Goal: Task Accomplishment & Management: Use online tool/utility

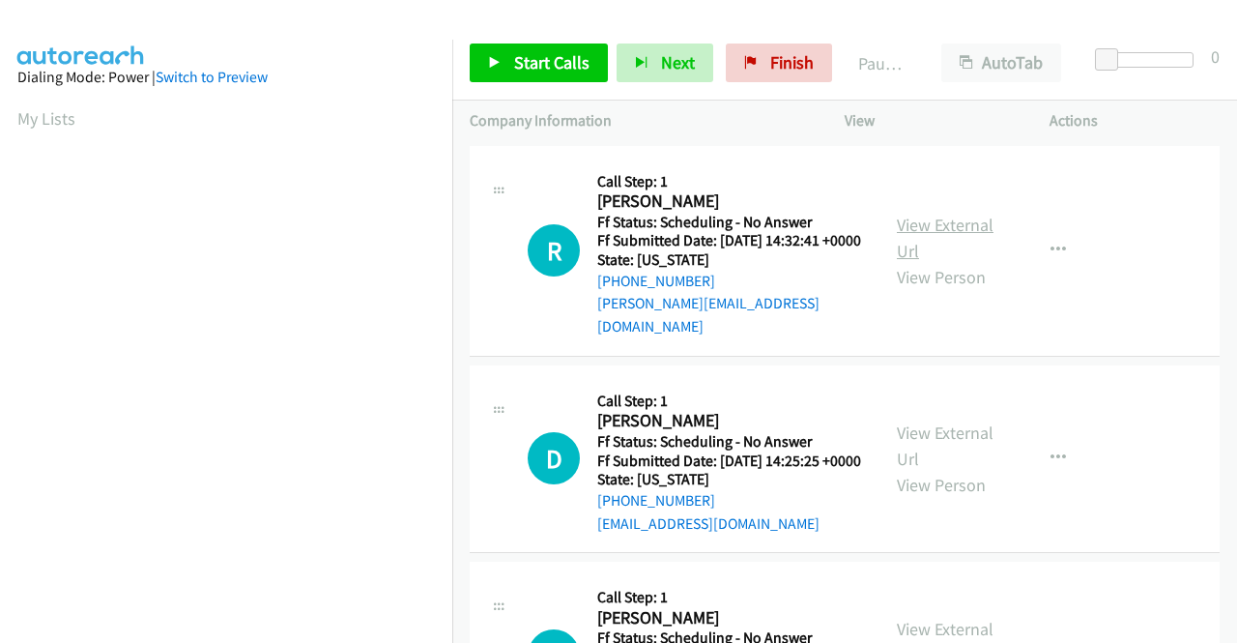
click at [947, 222] on link "View External Url" at bounding box center [945, 238] width 97 height 48
click at [964, 430] on link "View External Url" at bounding box center [945, 445] width 97 height 48
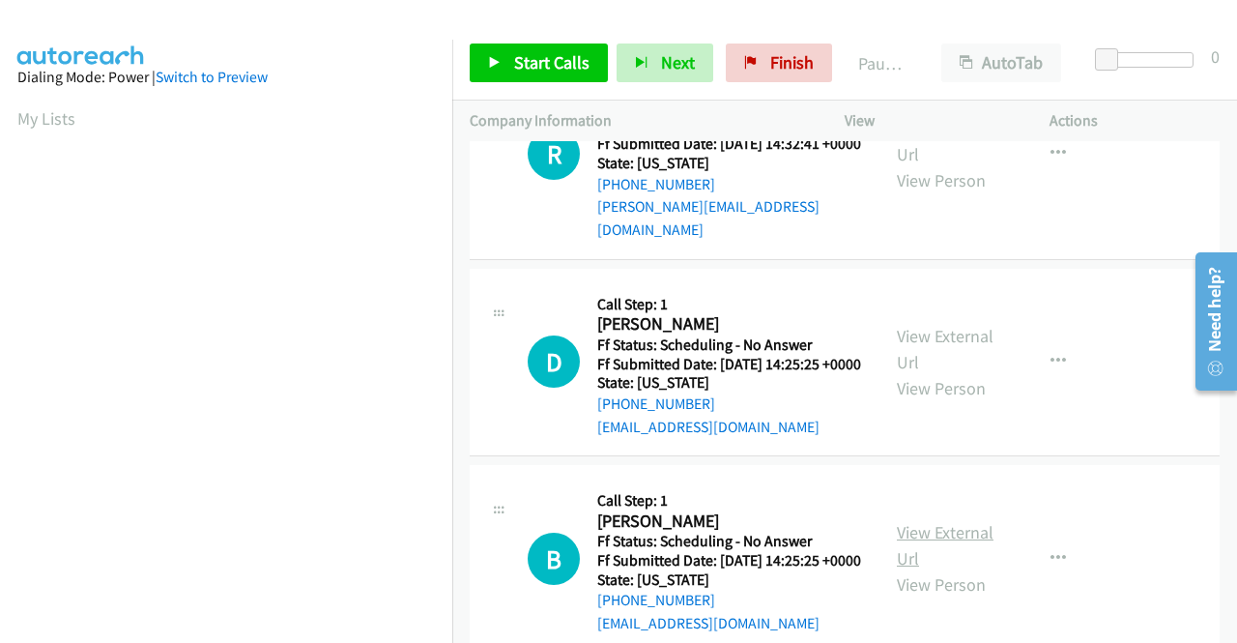
click at [924, 560] on link "View External Url" at bounding box center [945, 545] width 97 height 48
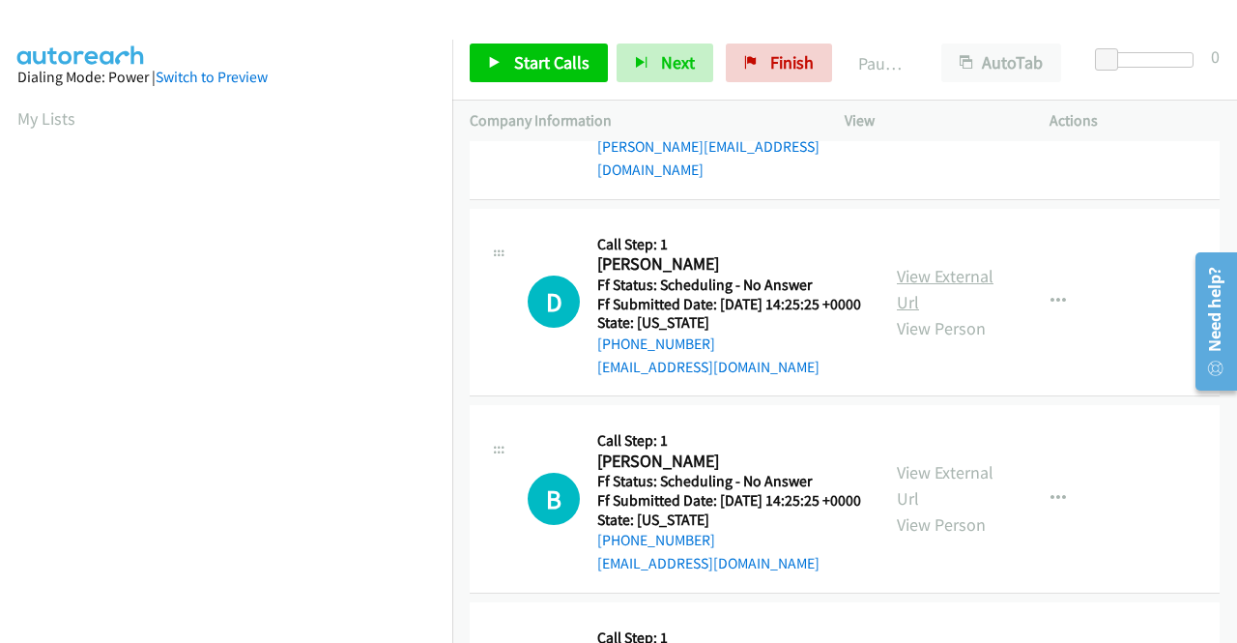
scroll to position [387, 0]
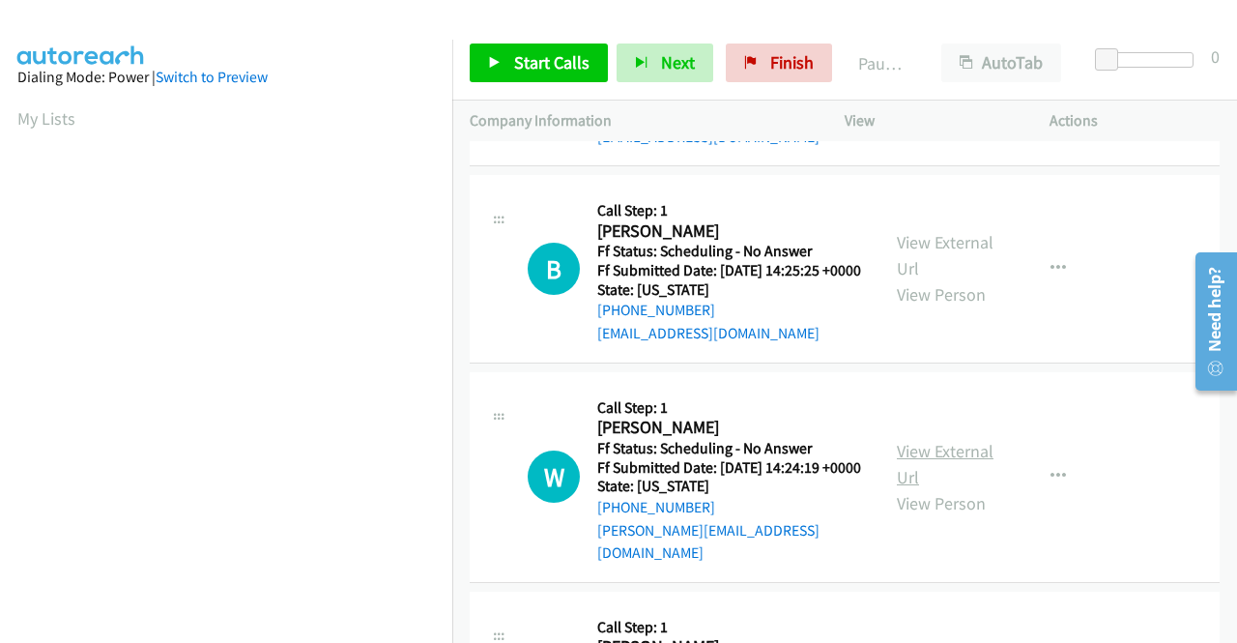
click at [927, 486] on link "View External Url" at bounding box center [945, 464] width 97 height 48
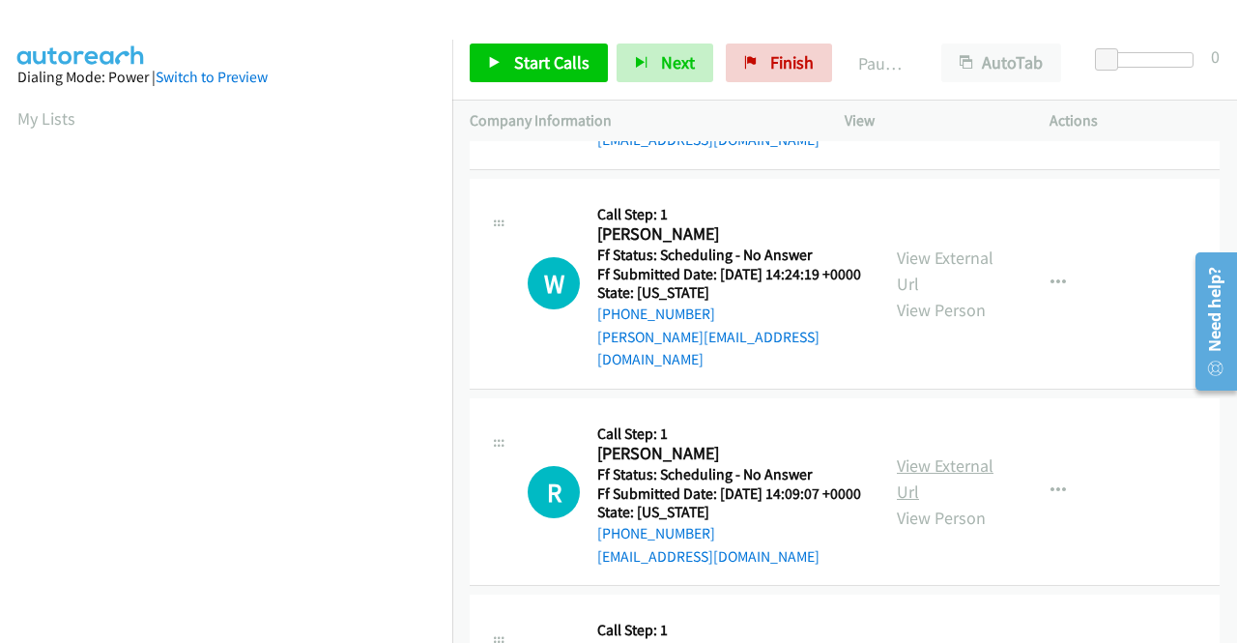
click at [916, 503] on link "View External Url" at bounding box center [945, 478] width 97 height 48
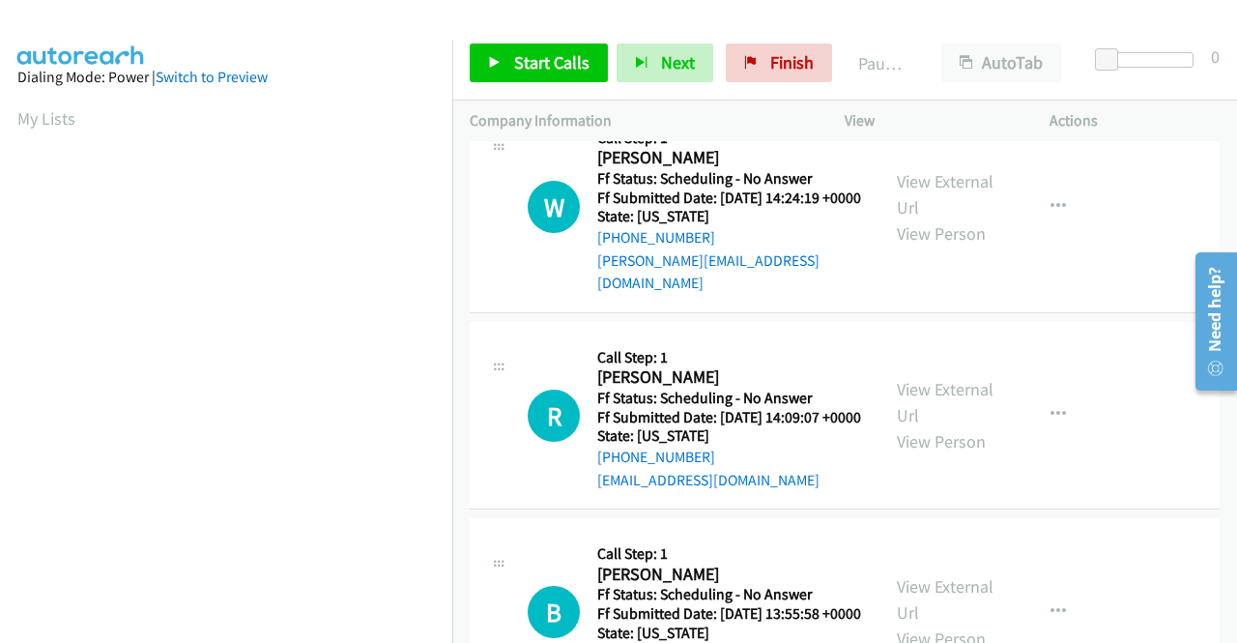
scroll to position [870, 0]
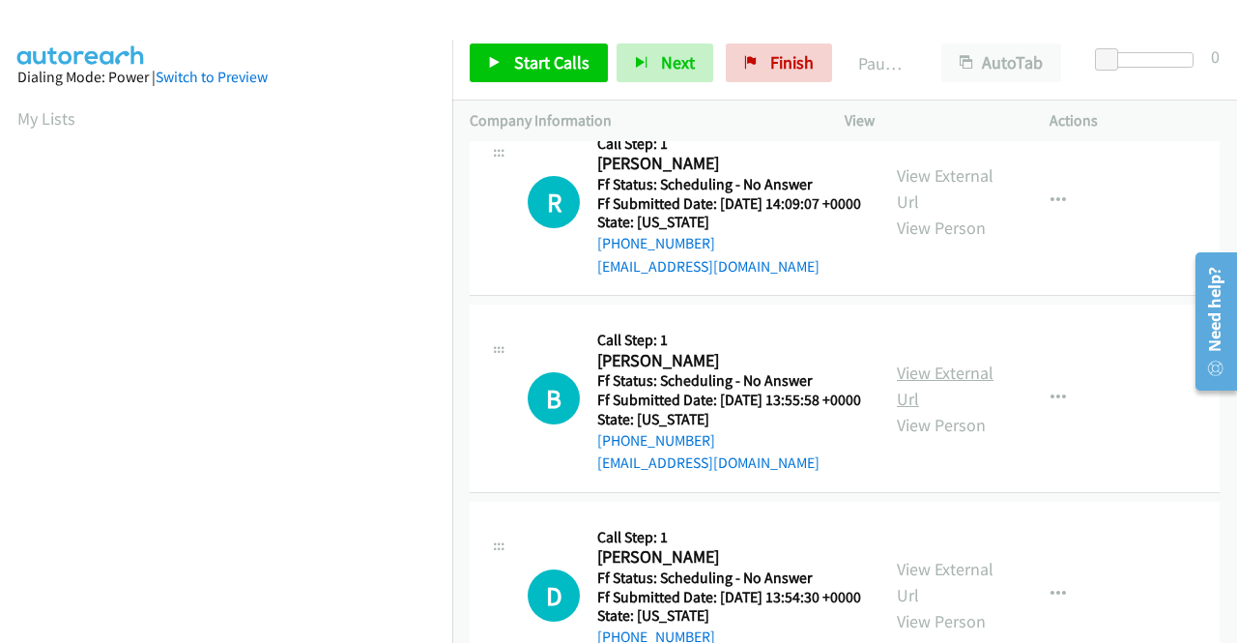
click at [944, 410] on link "View External Url" at bounding box center [945, 386] width 97 height 48
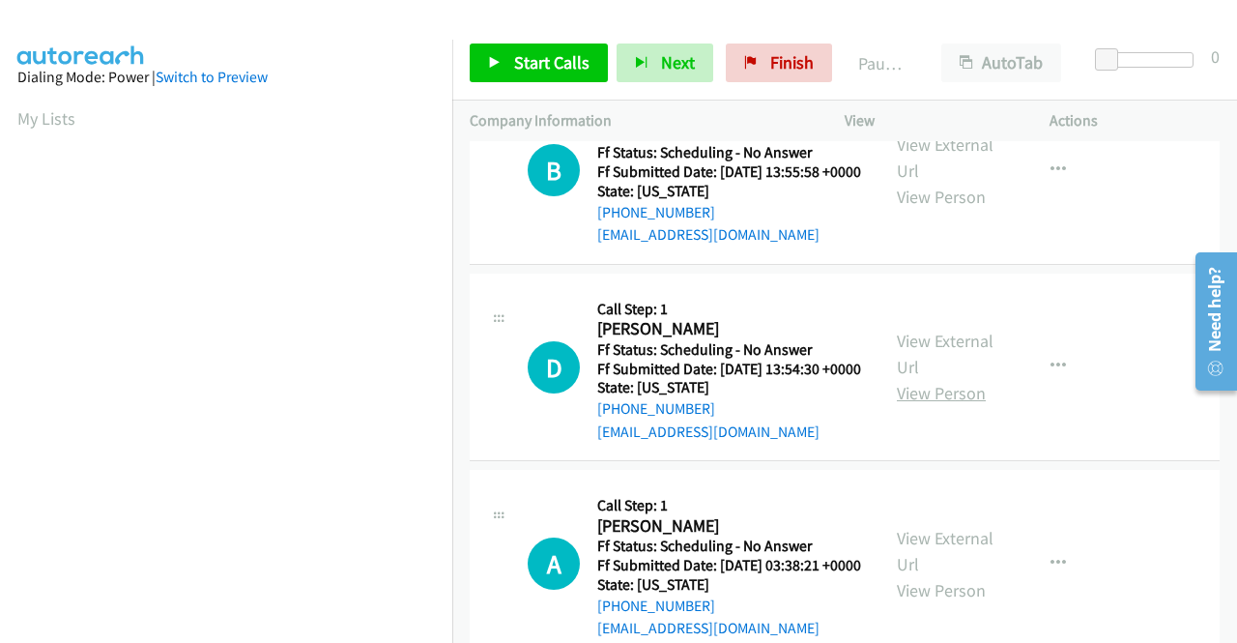
scroll to position [1160, 0]
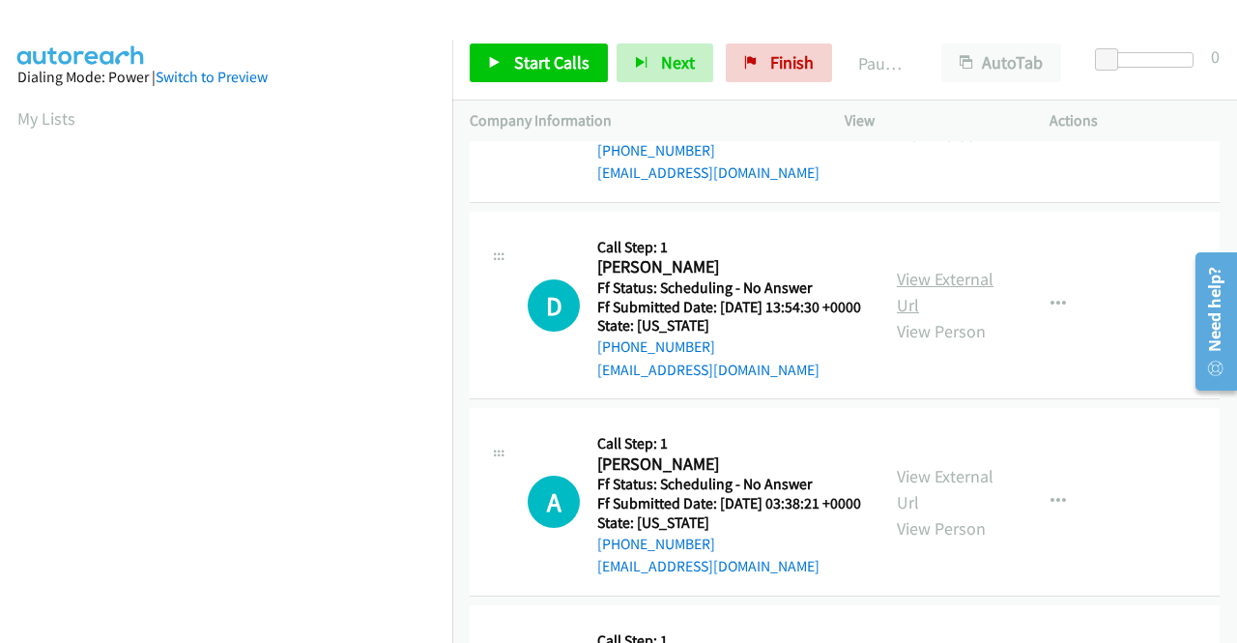
click at [927, 316] on link "View External Url" at bounding box center [945, 292] width 97 height 48
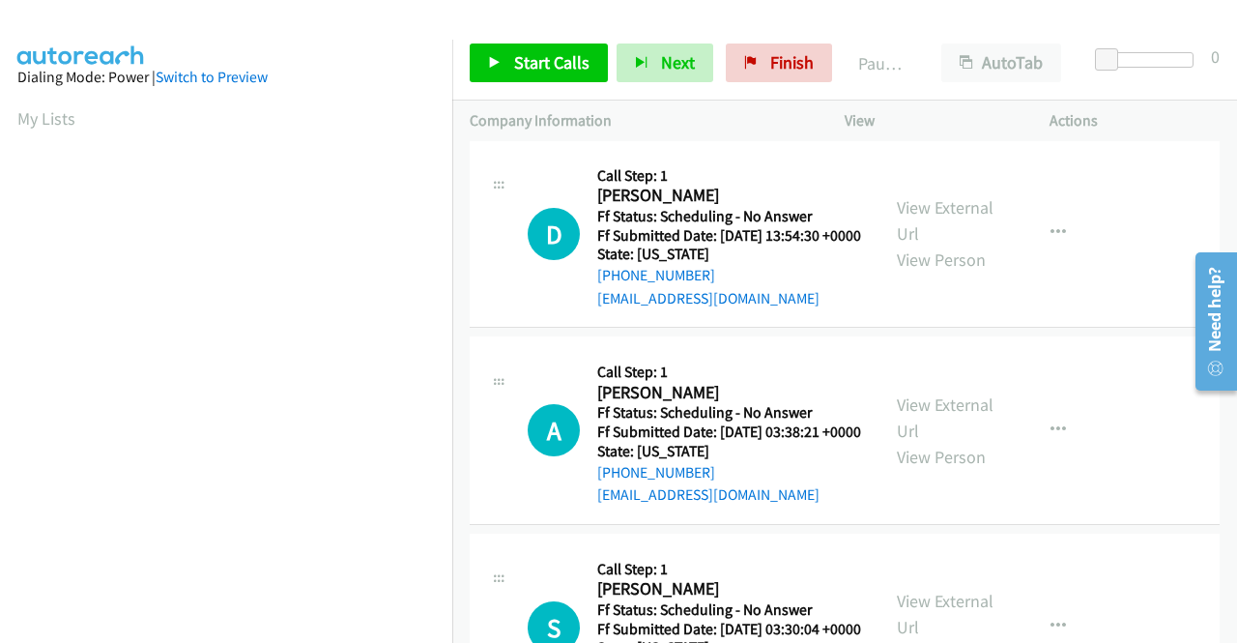
scroll to position [1257, 0]
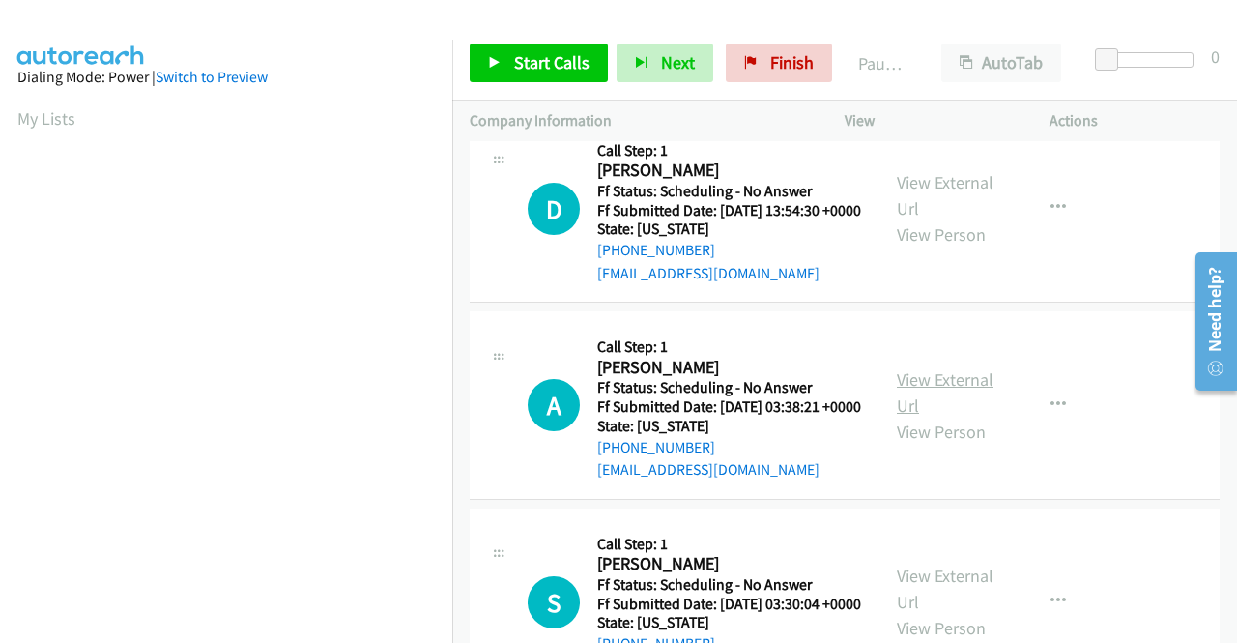
click at [911, 417] on link "View External Url" at bounding box center [945, 392] width 97 height 48
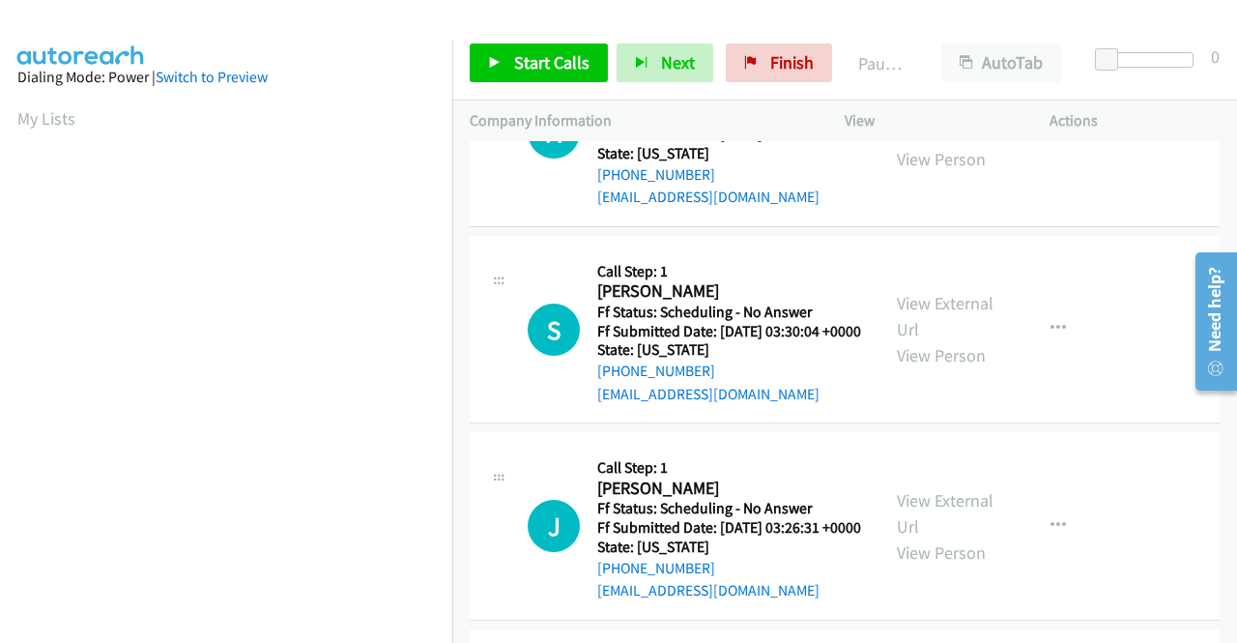
scroll to position [1547, 0]
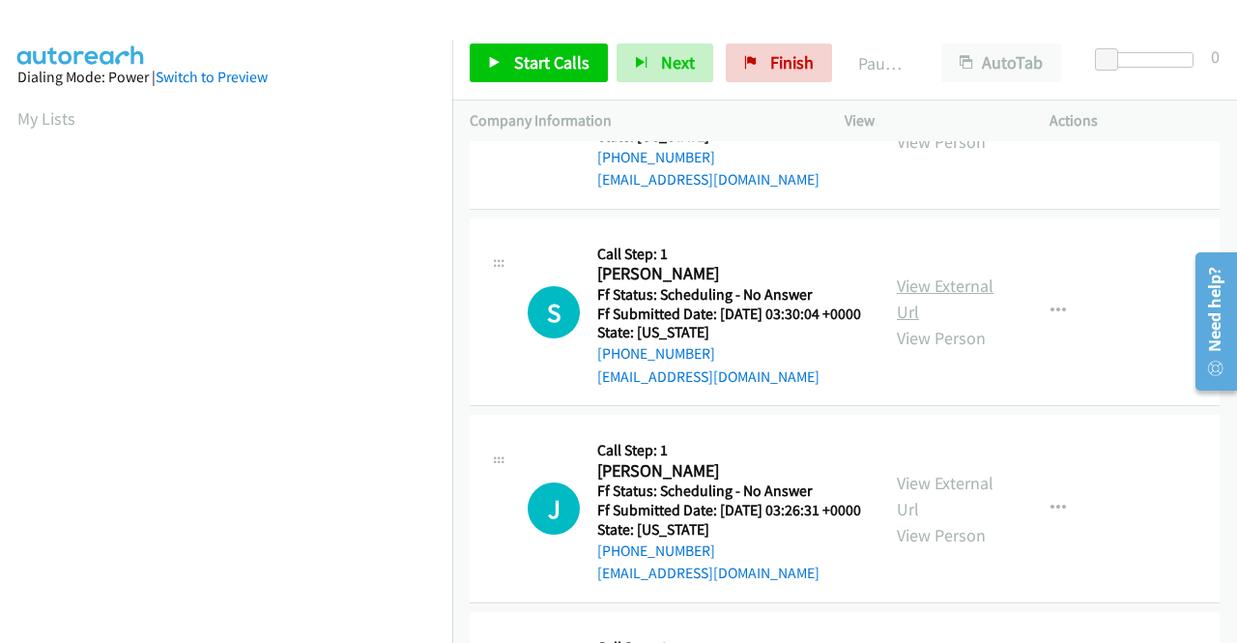
click at [934, 323] on link "View External Url" at bounding box center [945, 299] width 97 height 48
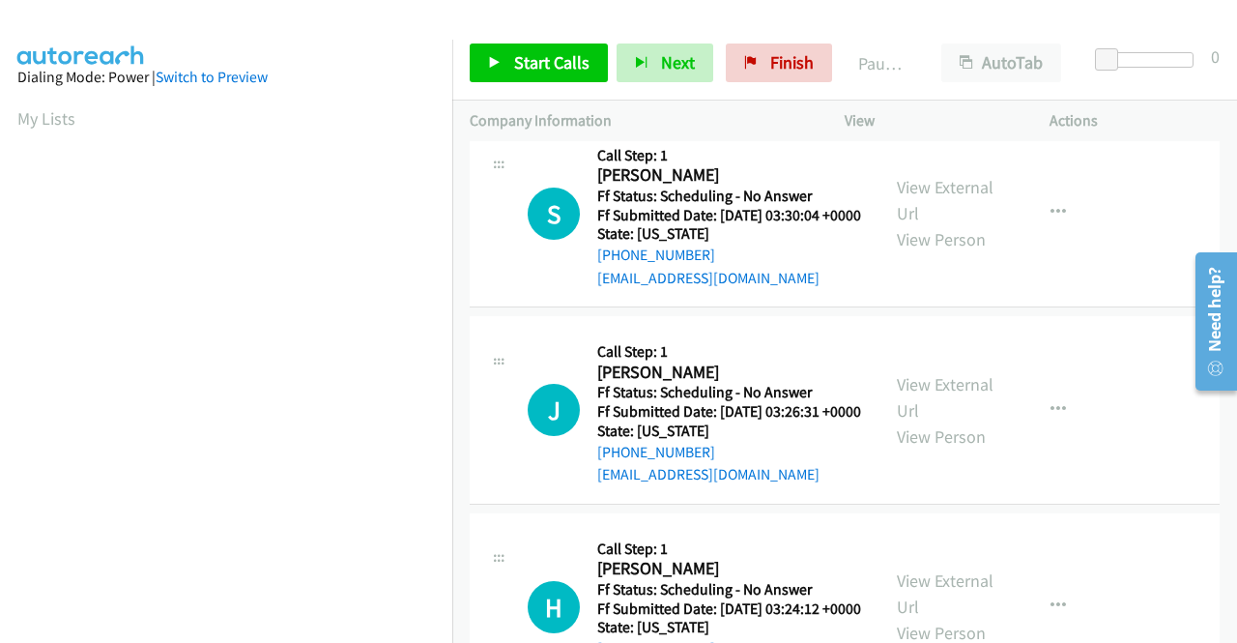
scroll to position [1740, 0]
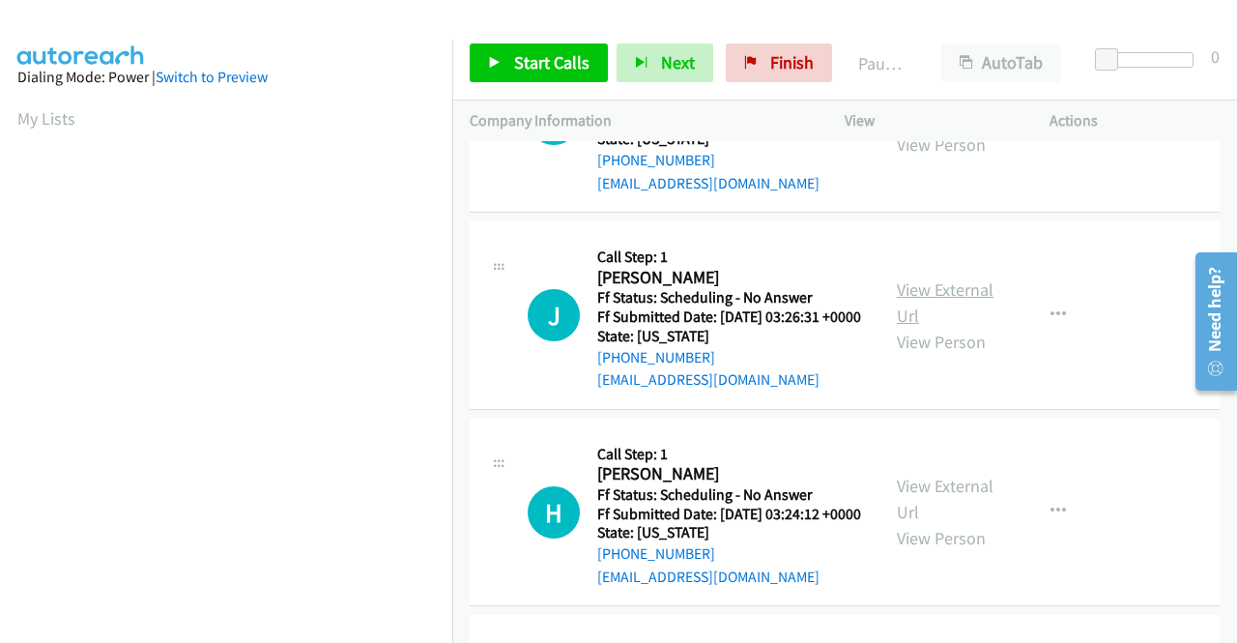
click at [897, 327] on link "View External Url" at bounding box center [945, 302] width 97 height 48
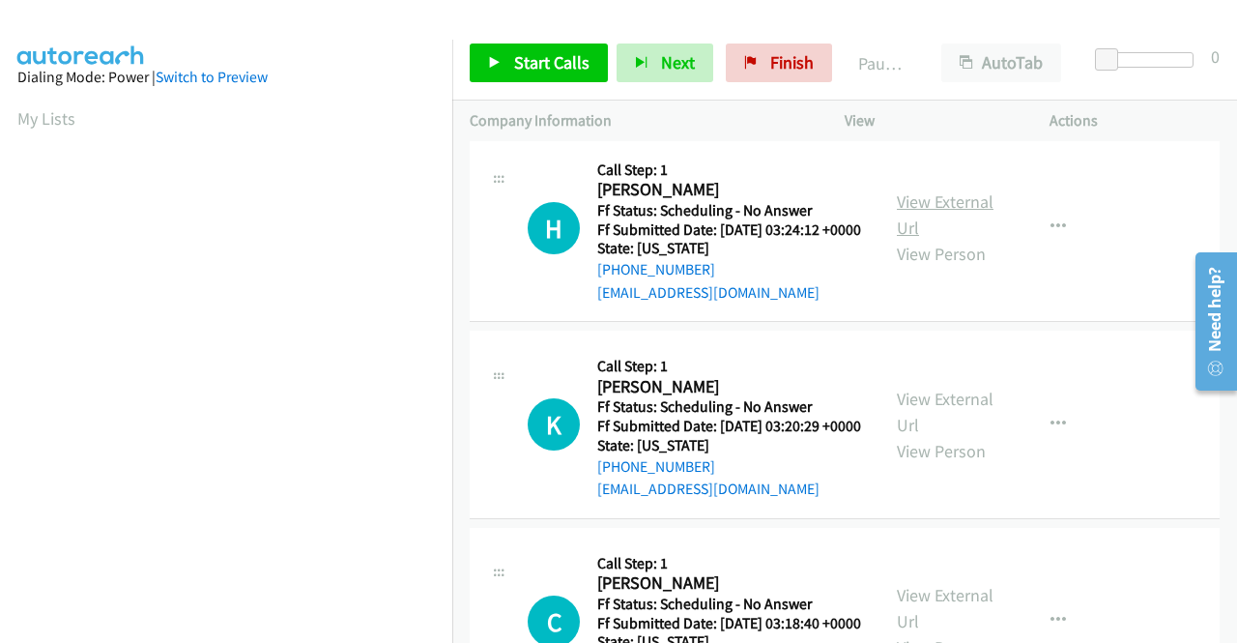
scroll to position [2030, 0]
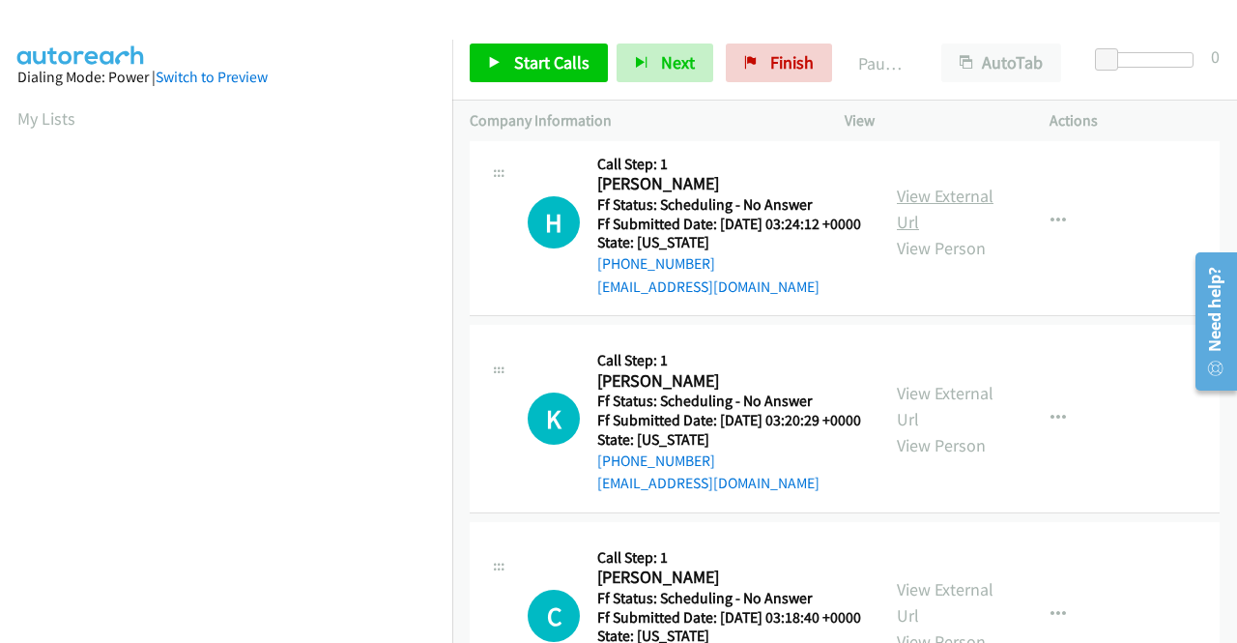
click at [967, 233] on link "View External Url" at bounding box center [945, 209] width 97 height 48
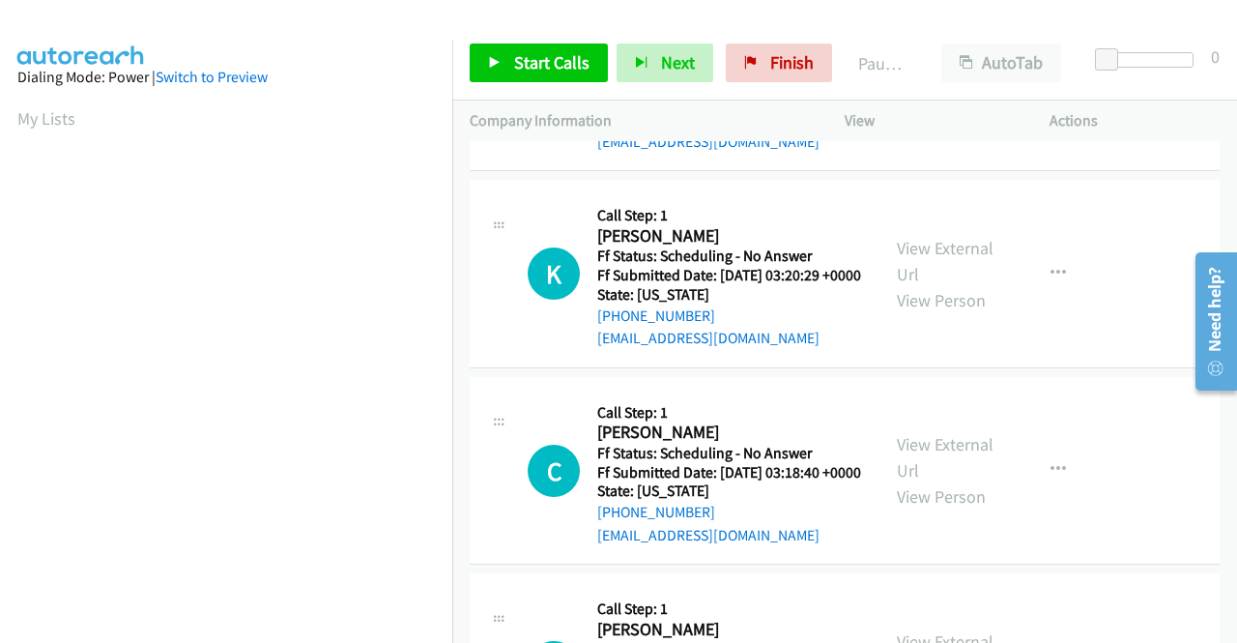
scroll to position [2223, 0]
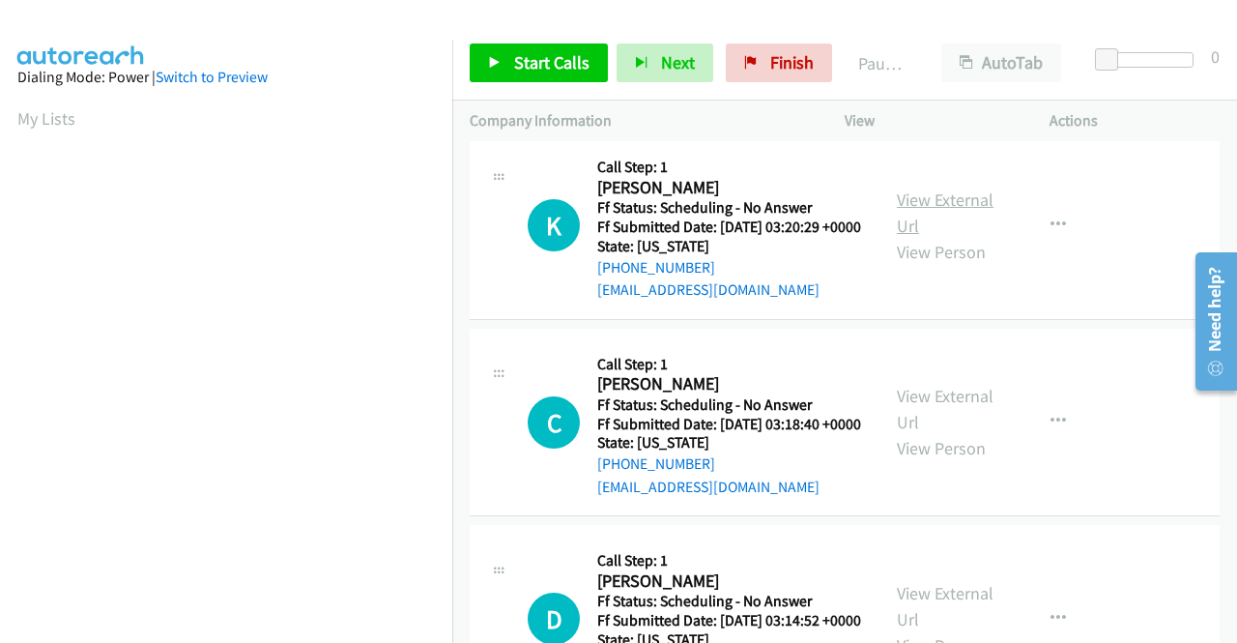
click at [909, 237] on link "View External Url" at bounding box center [945, 213] width 97 height 48
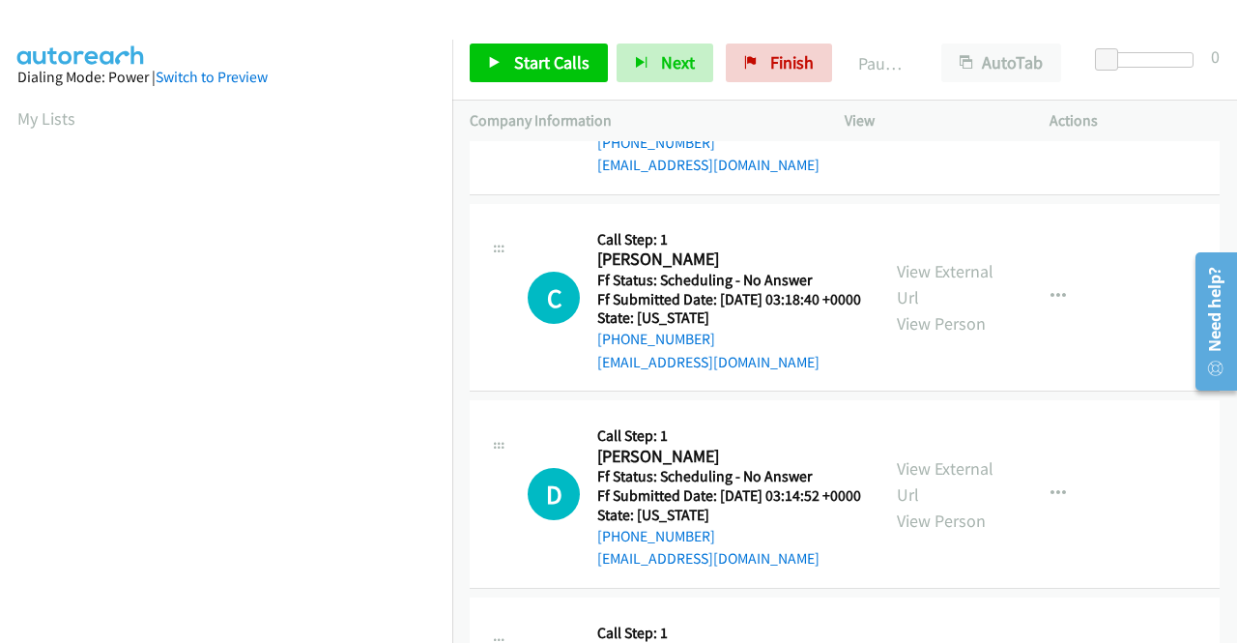
scroll to position [2417, 0]
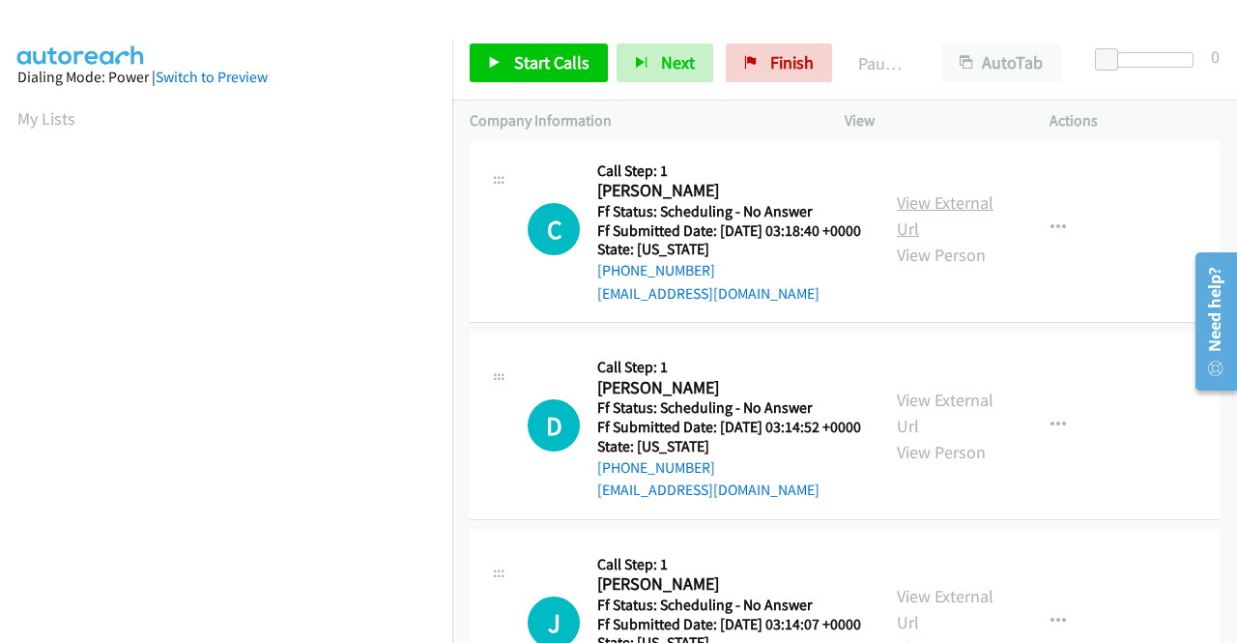
click at [921, 240] on link "View External Url" at bounding box center [945, 215] width 97 height 48
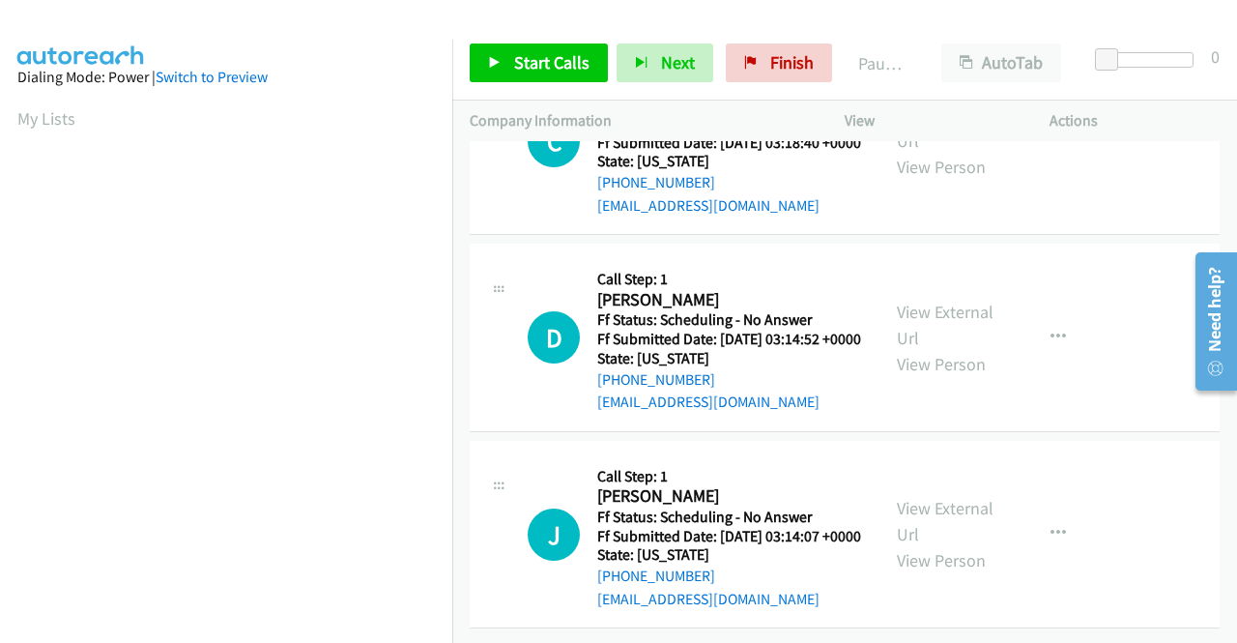
scroll to position [2610, 0]
click at [930, 349] on link "View External Url" at bounding box center [945, 325] width 97 height 48
click at [913, 497] on link "View External Url" at bounding box center [945, 521] width 97 height 48
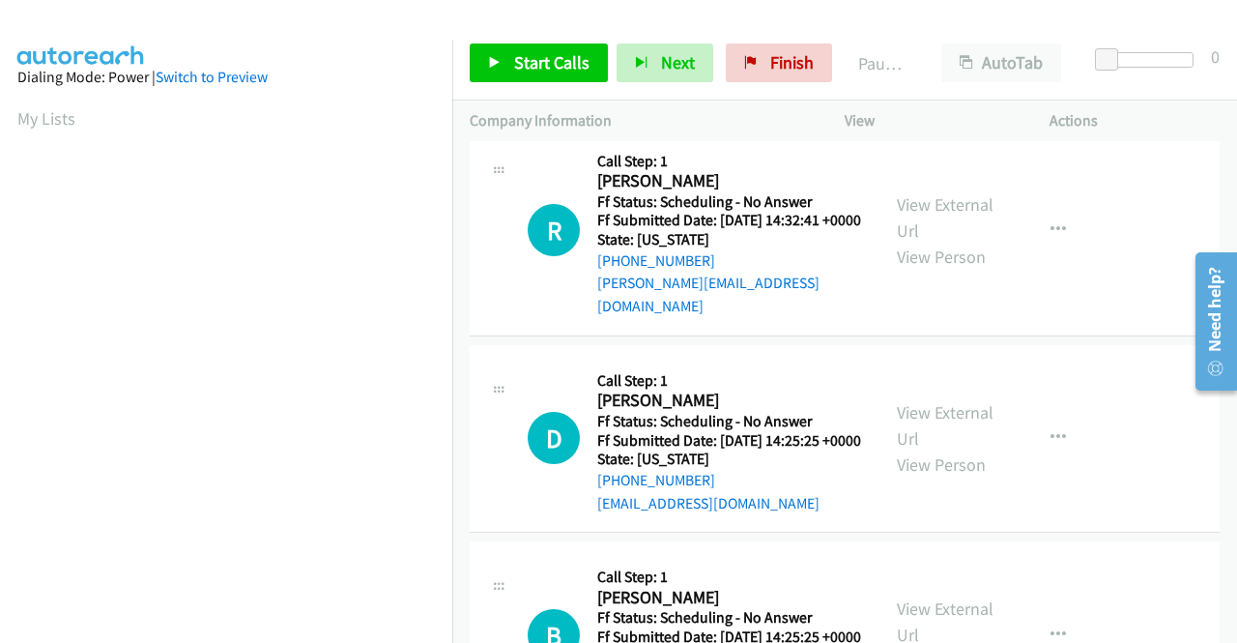
scroll to position [0, 0]
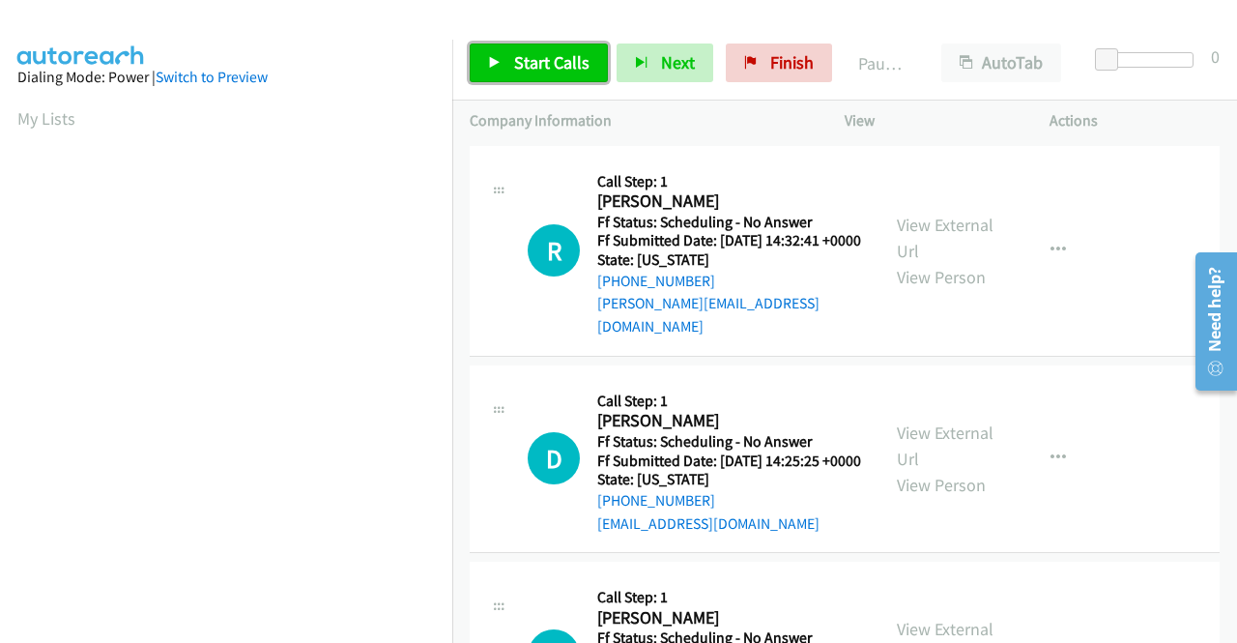
click at [542, 61] on span "Start Calls" at bounding box center [551, 62] width 75 height 22
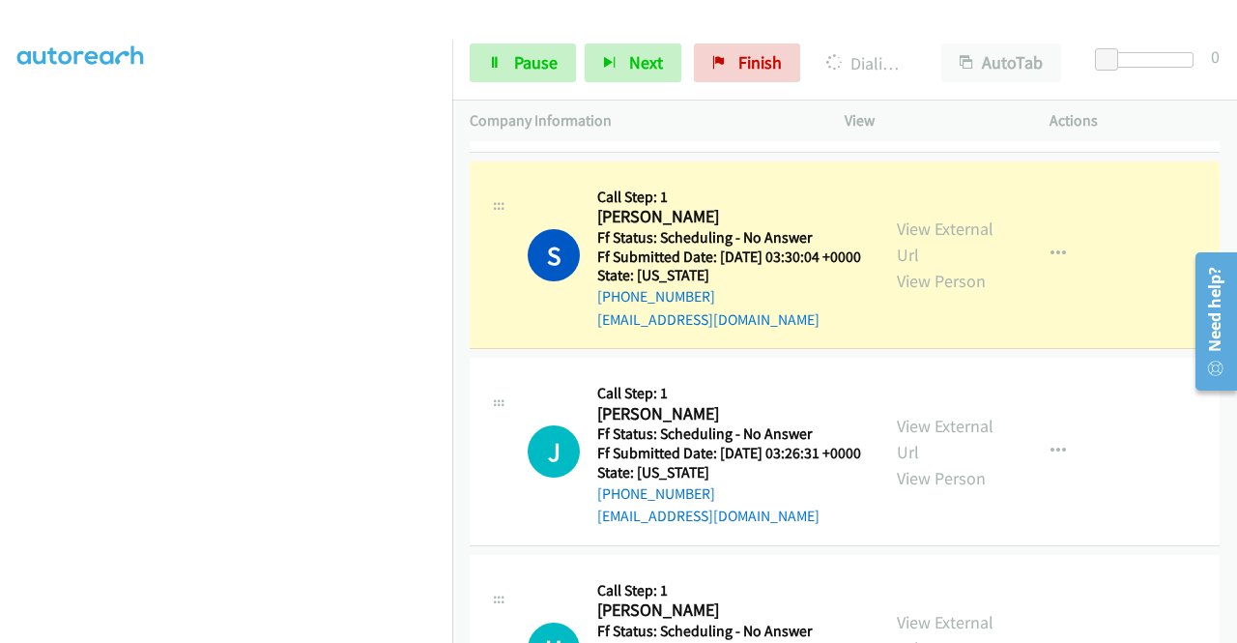
scroll to position [2030, 0]
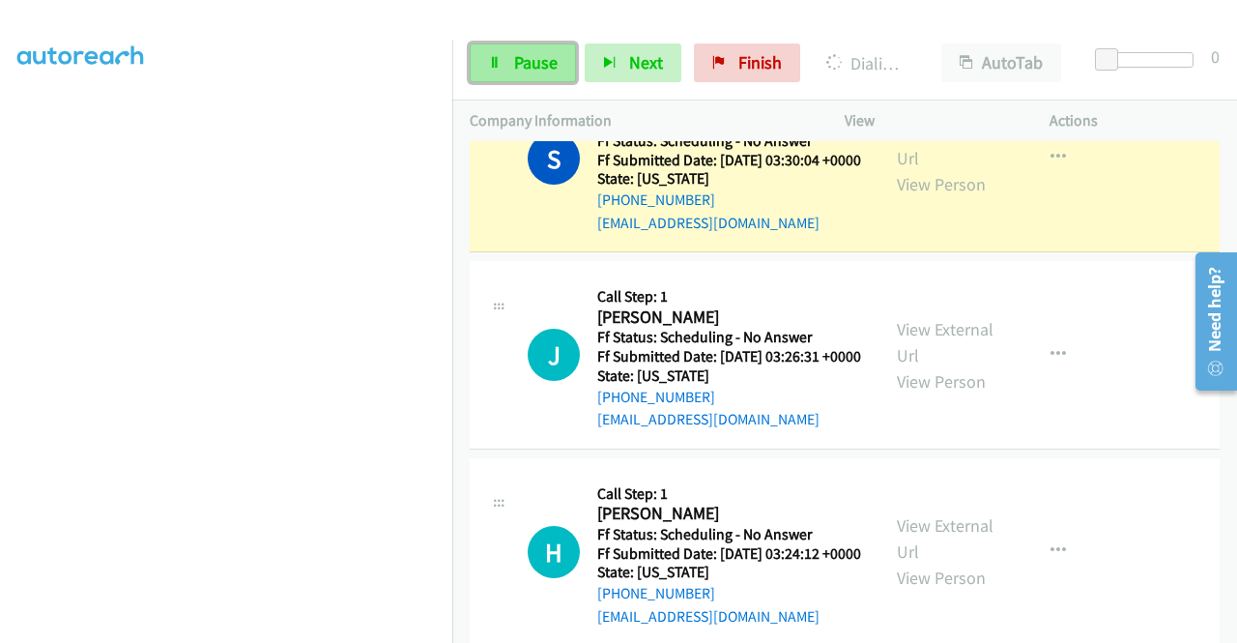
click at [534, 67] on span "Pause" at bounding box center [536, 62] width 44 height 22
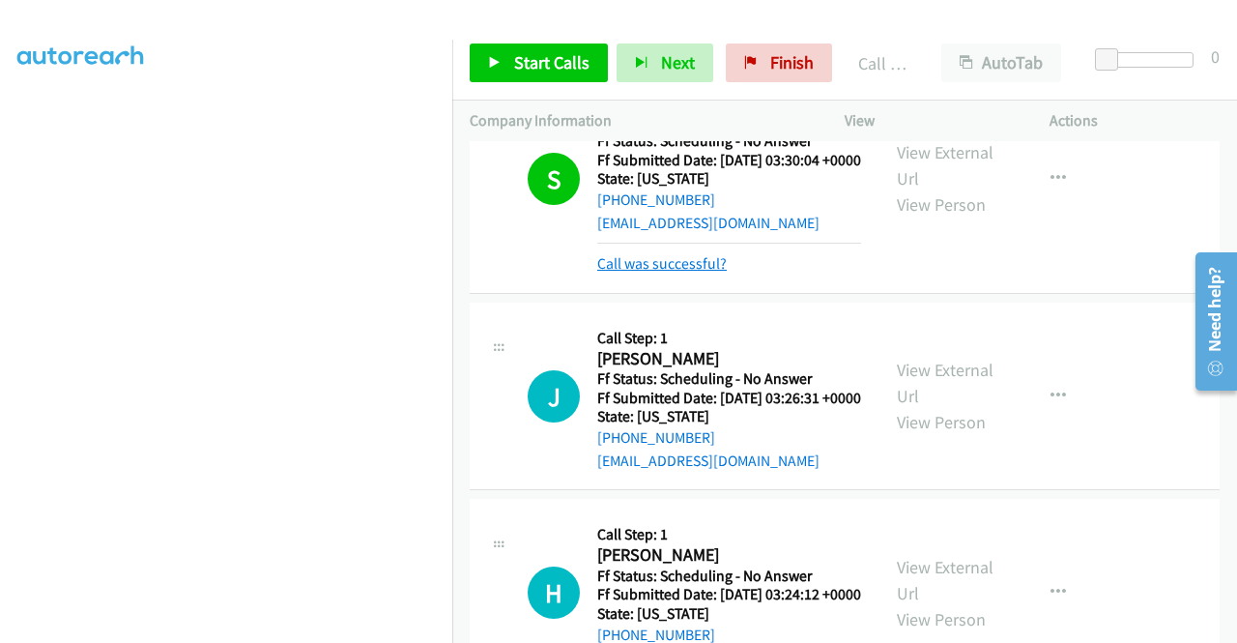
drag, startPoint x: 650, startPoint y: 390, endPoint x: 660, endPoint y: 384, distance: 12.1
click at [650, 273] on link "Call was successful?" at bounding box center [662, 263] width 130 height 18
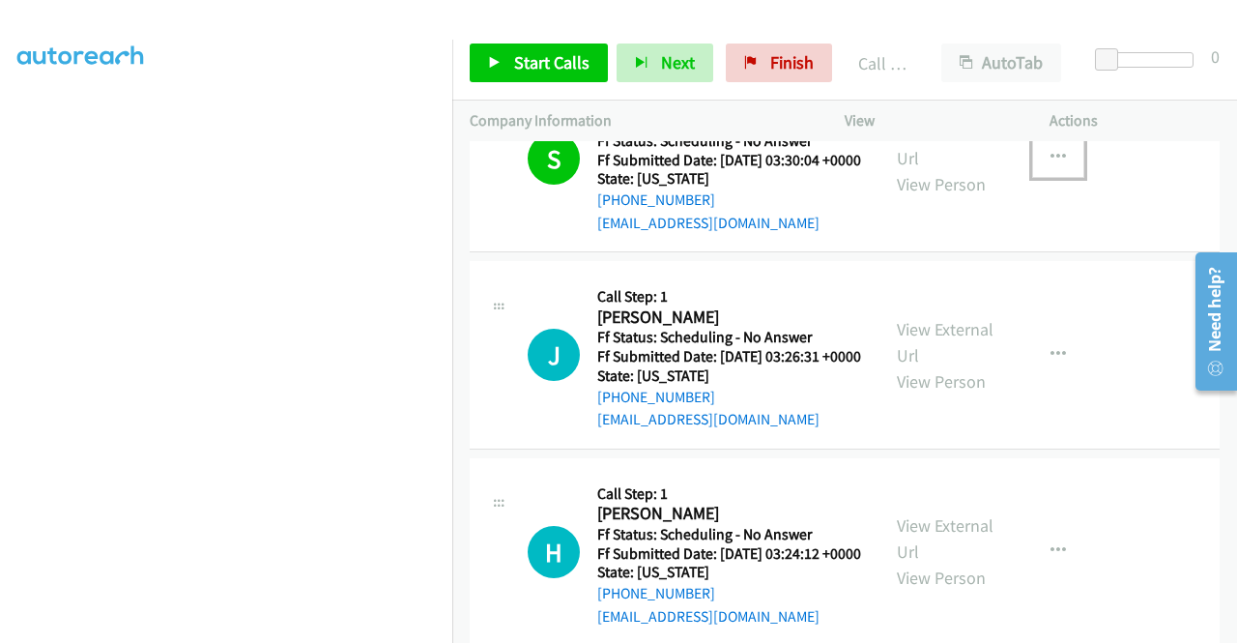
click at [1051, 165] on icon "button" at bounding box center [1058, 157] width 15 height 15
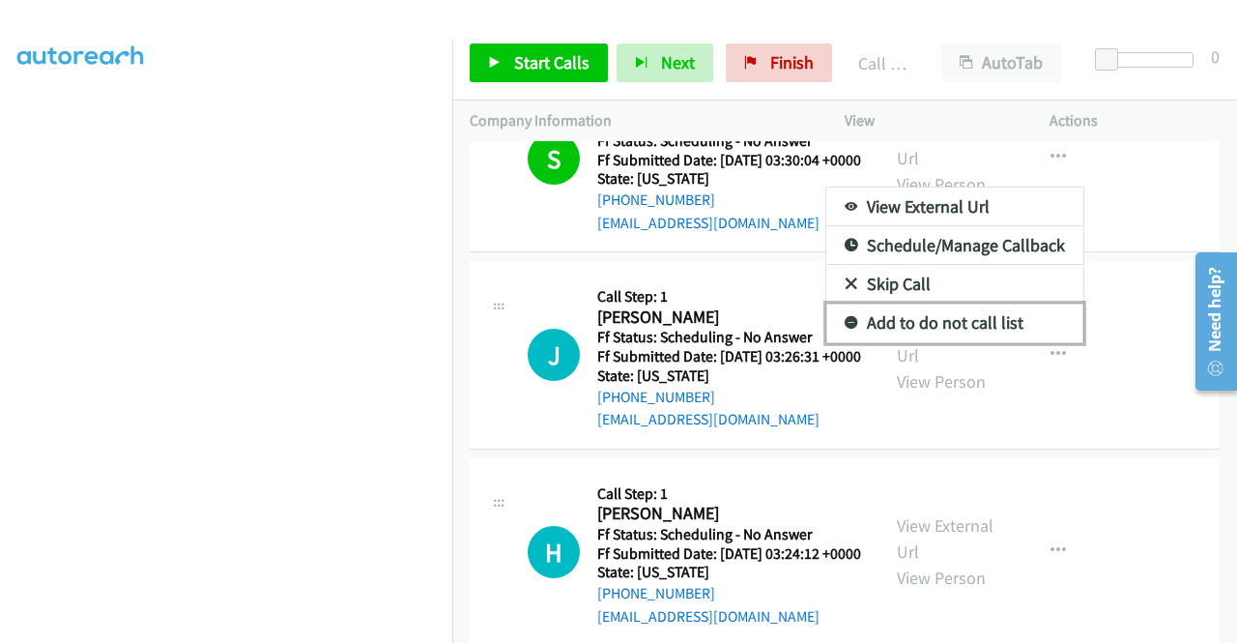
click at [974, 342] on link "Add to do not call list" at bounding box center [955, 323] width 257 height 39
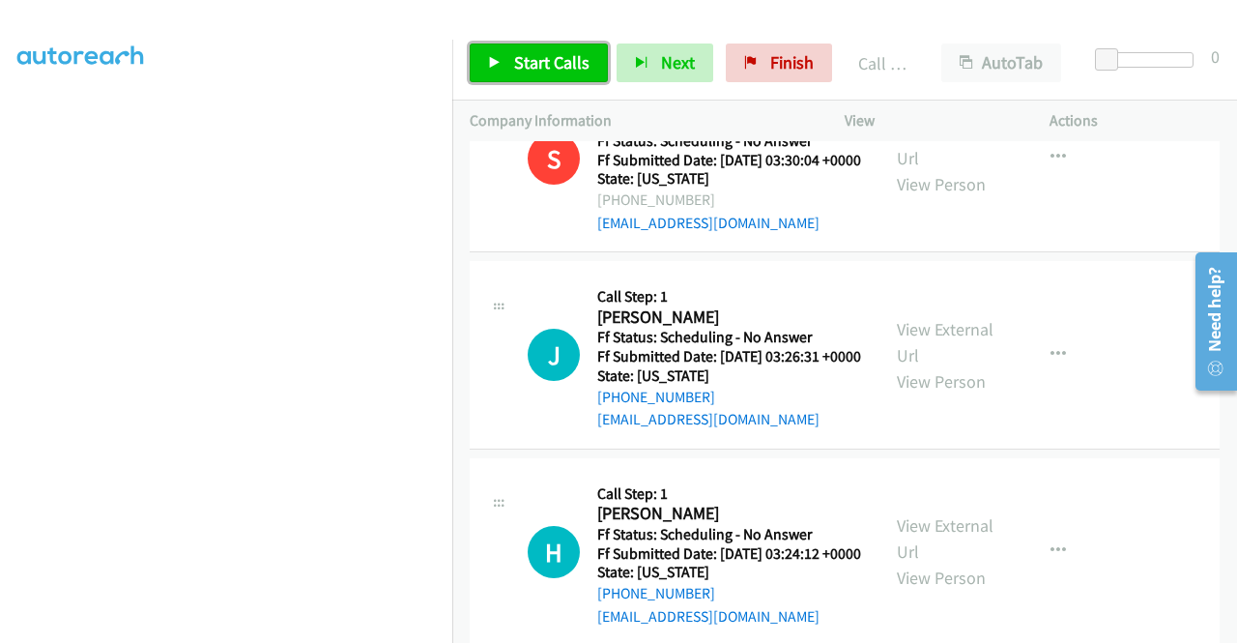
click at [574, 50] on link "Start Calls" at bounding box center [539, 63] width 138 height 39
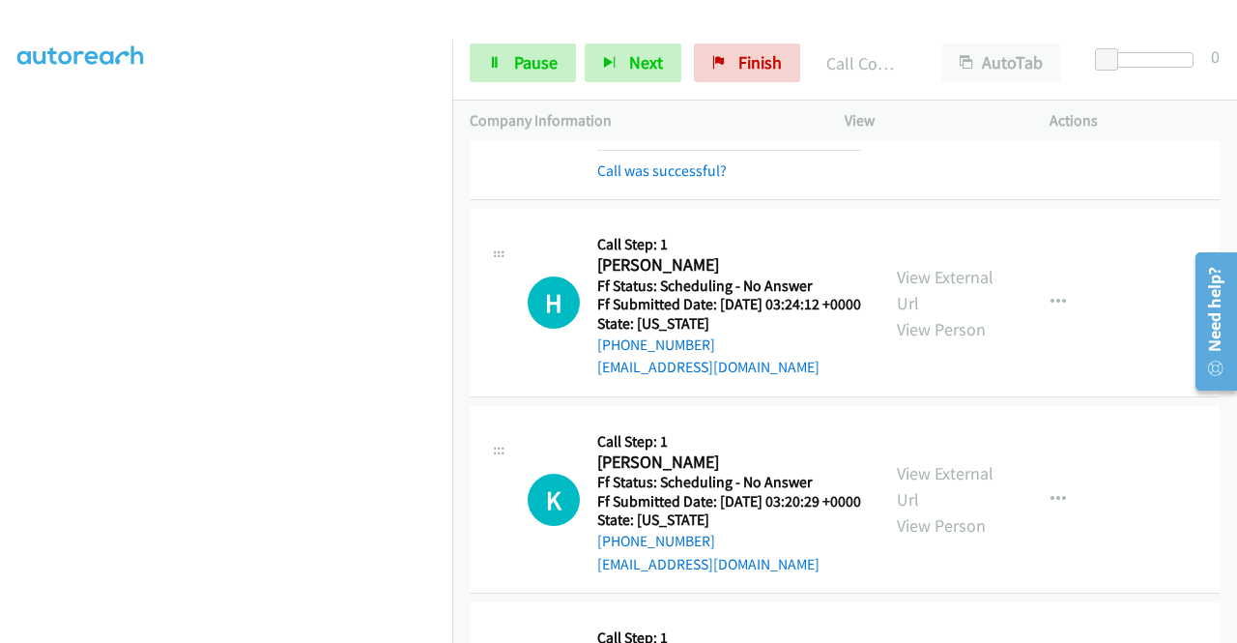
scroll to position [2417, 0]
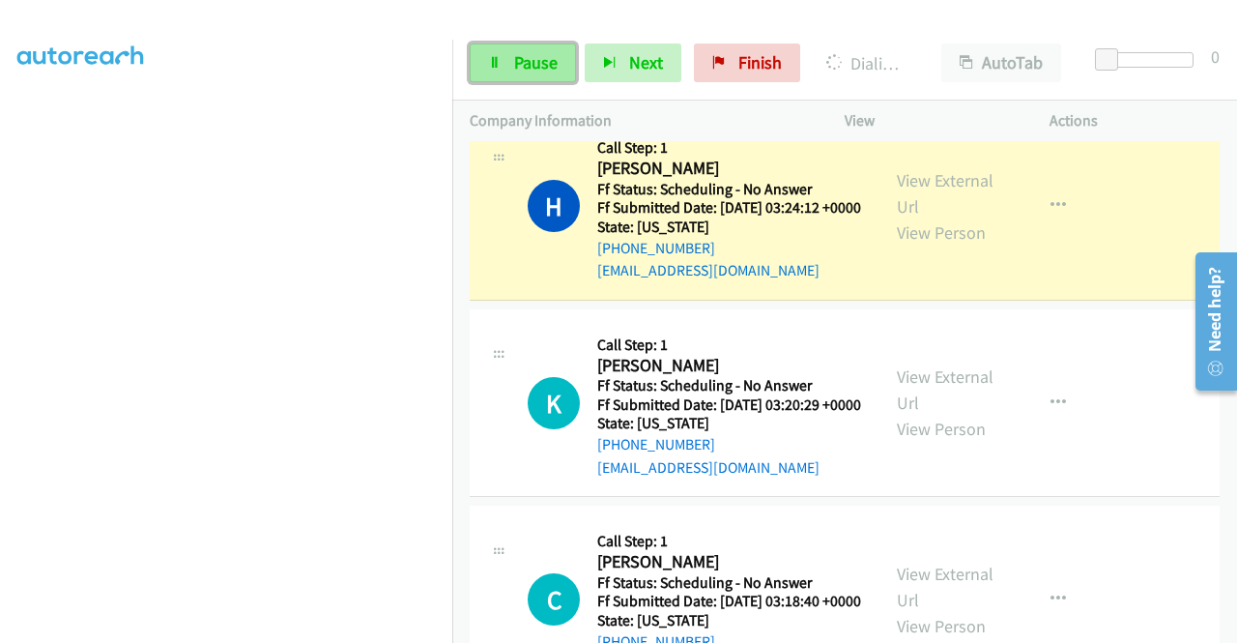
click at [541, 73] on span "Pause" at bounding box center [536, 62] width 44 height 22
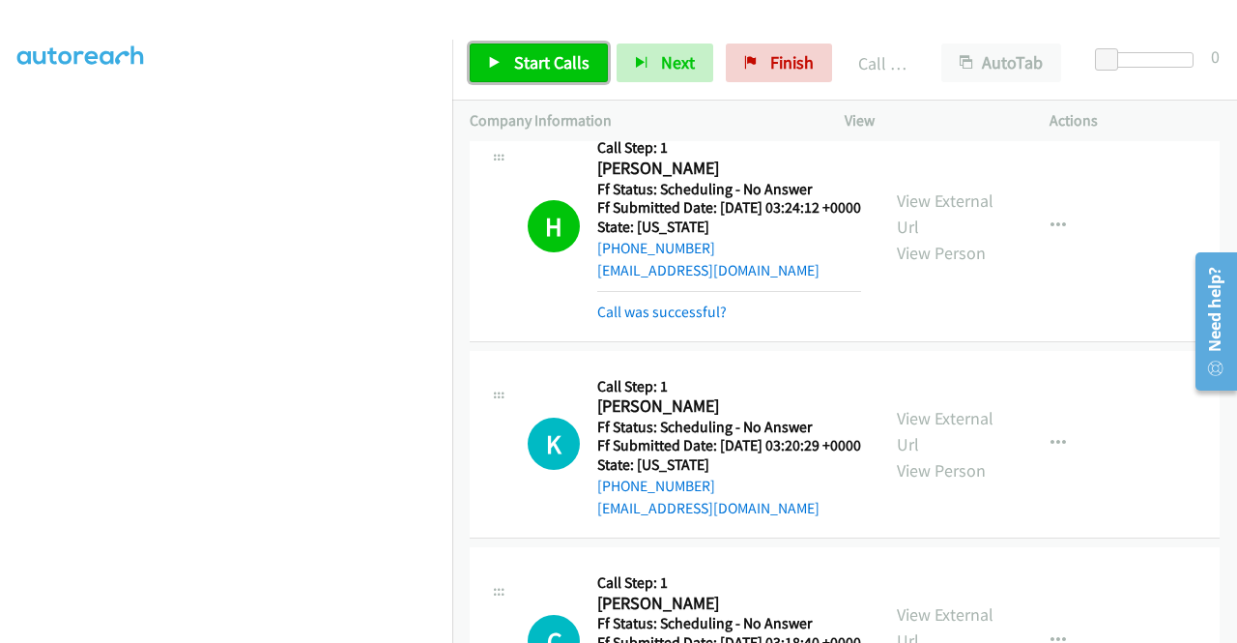
click at [557, 60] on span "Start Calls" at bounding box center [551, 62] width 75 height 22
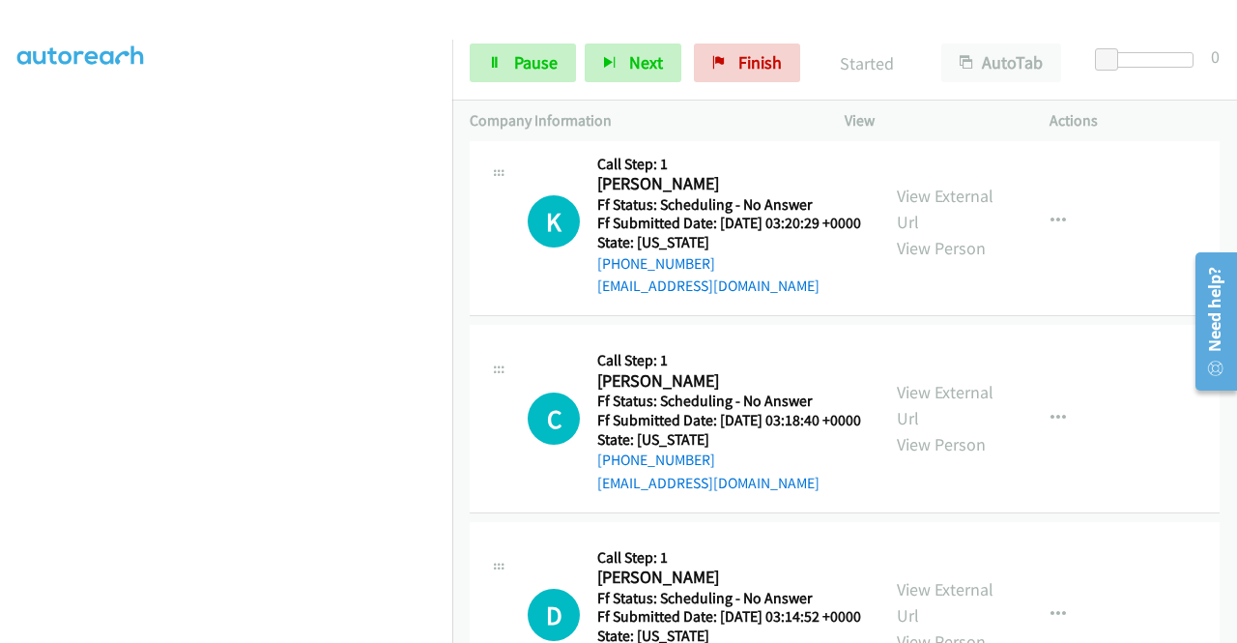
scroll to position [2707, 0]
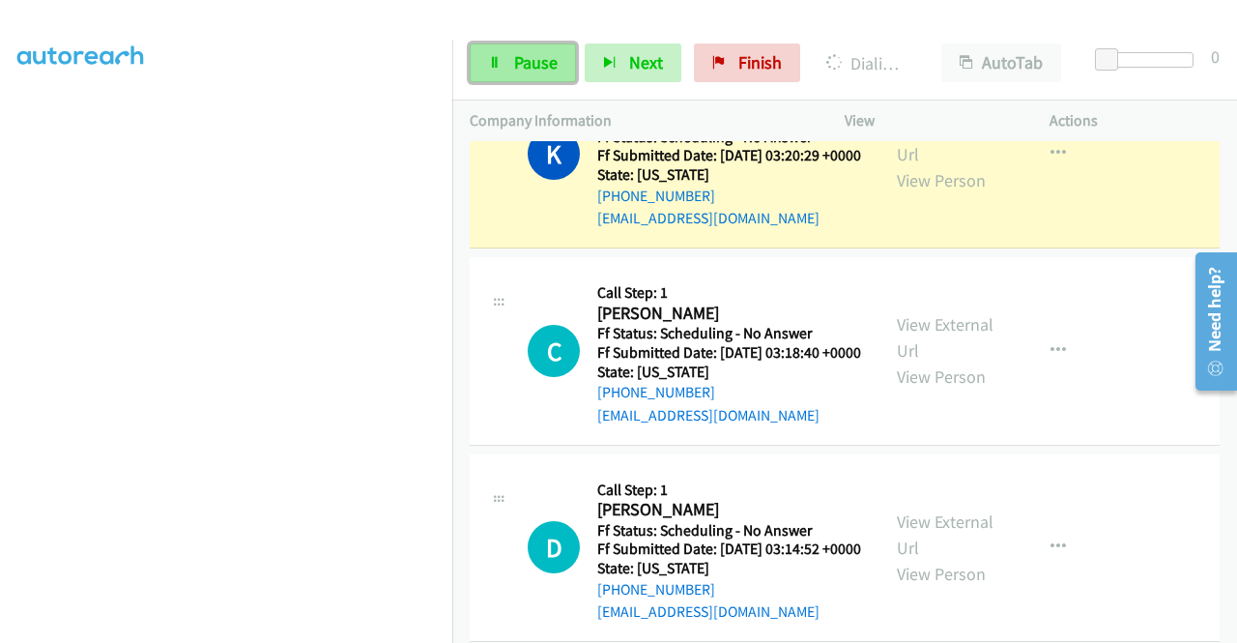
click at [523, 54] on span "Pause" at bounding box center [536, 62] width 44 height 22
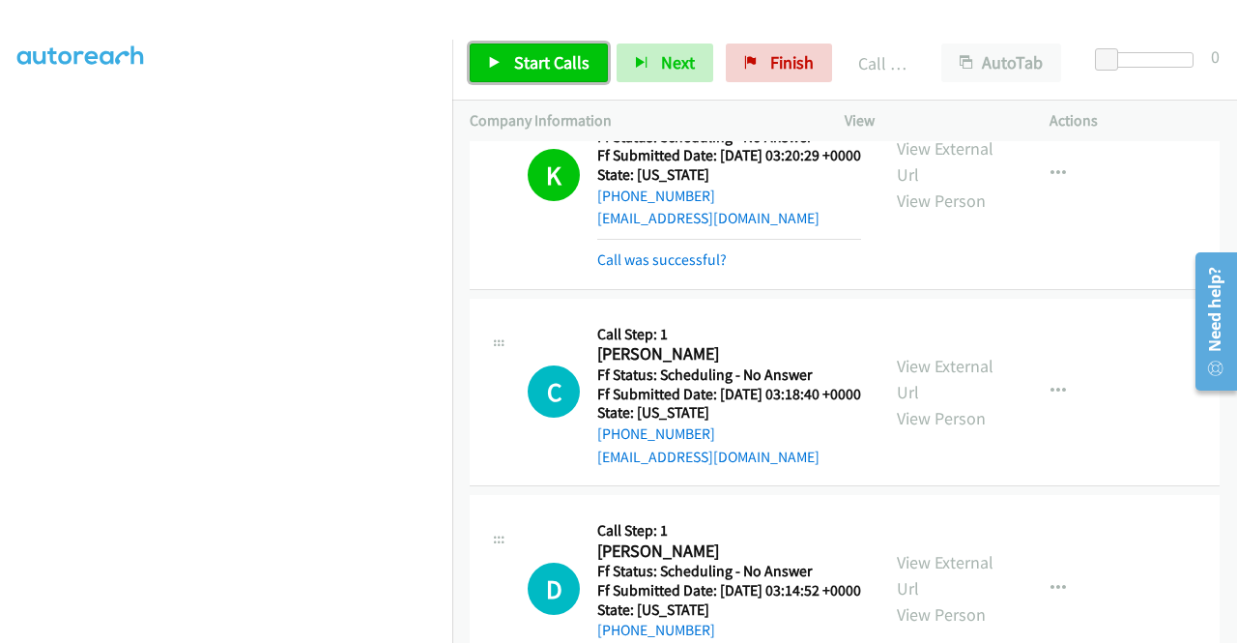
click at [566, 71] on span "Start Calls" at bounding box center [551, 62] width 75 height 22
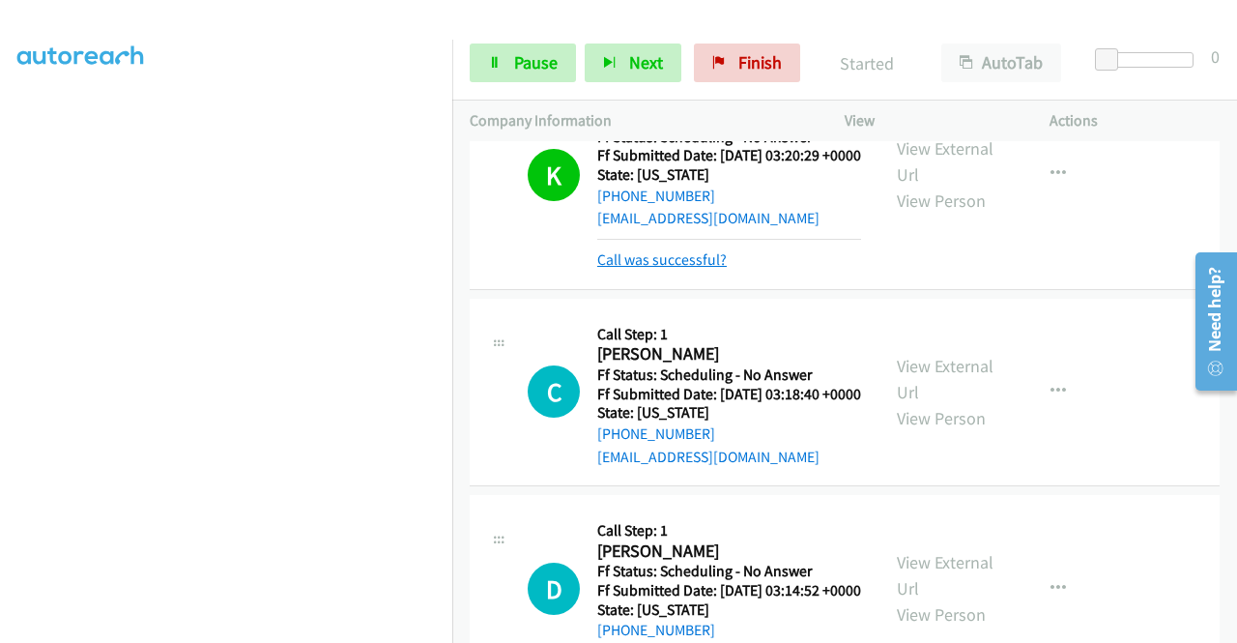
click at [700, 269] on link "Call was successful?" at bounding box center [662, 259] width 130 height 18
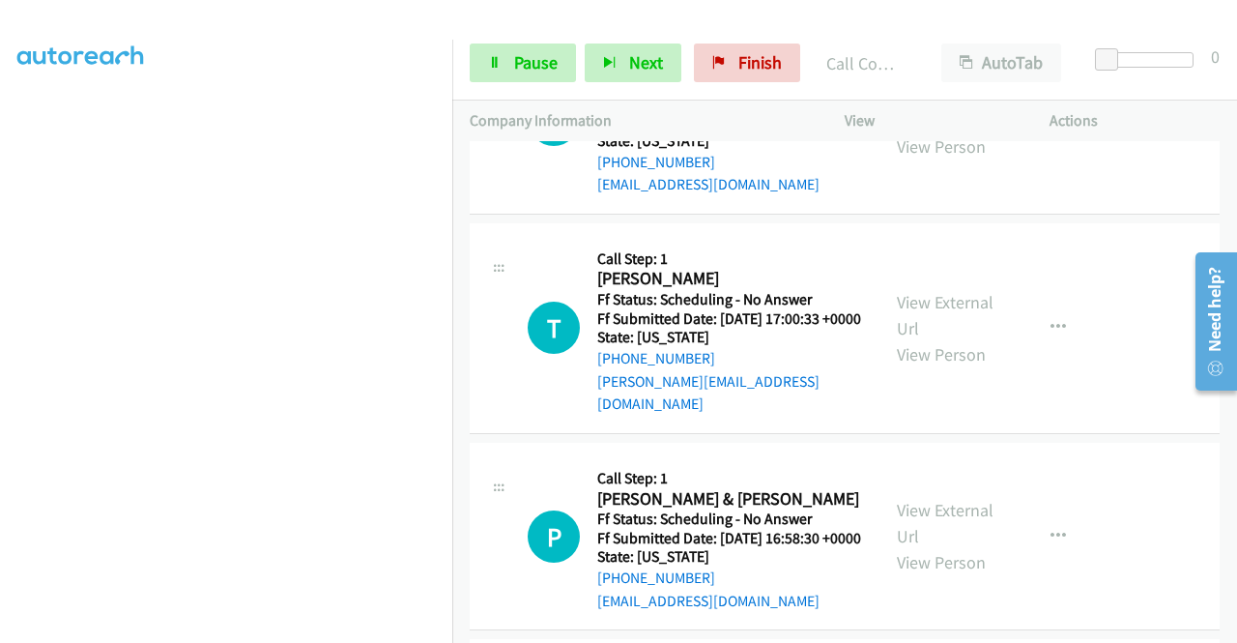
scroll to position [3383, 0]
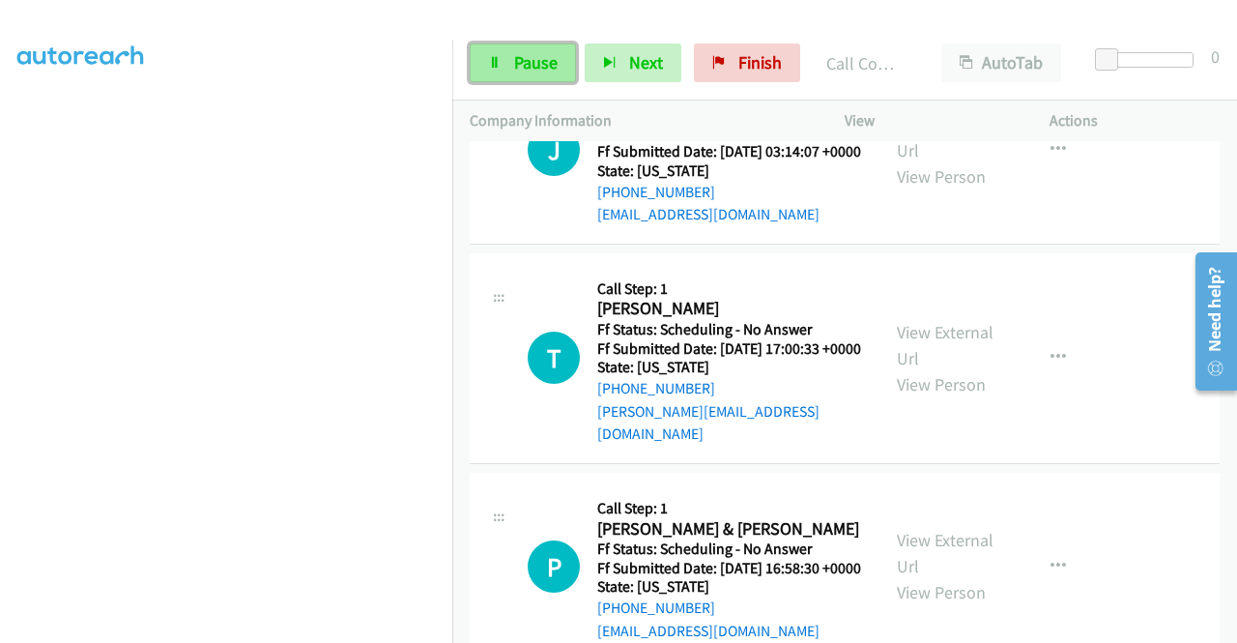
click at [499, 64] on icon at bounding box center [495, 64] width 14 height 14
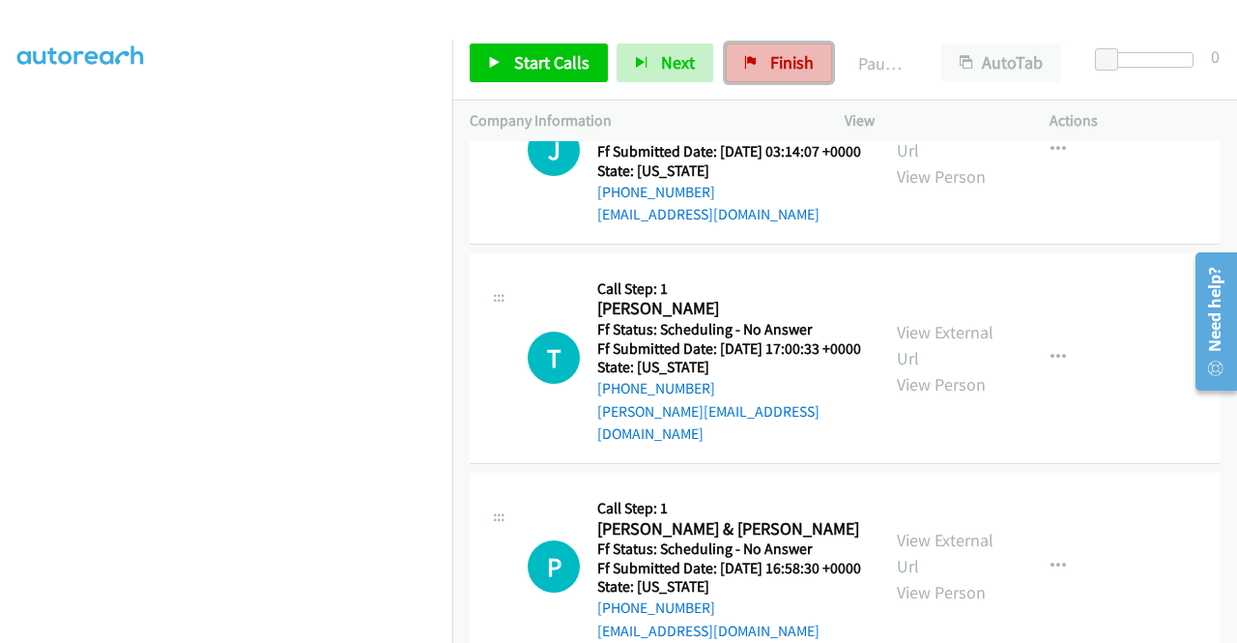
click at [787, 73] on link "Finish" at bounding box center [779, 63] width 106 height 39
